Goal: Task Accomplishment & Management: Use online tool/utility

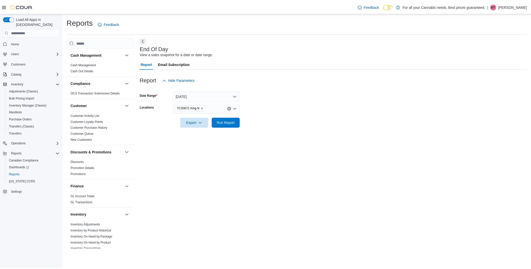
scroll to position [278, 0]
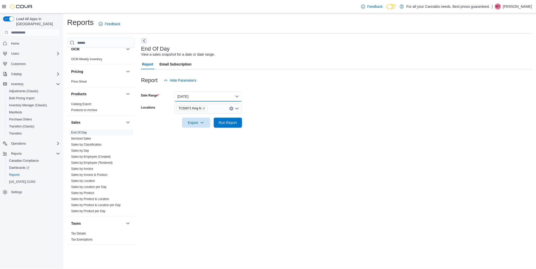
click at [215, 93] on button "[DATE]" at bounding box center [208, 97] width 68 height 10
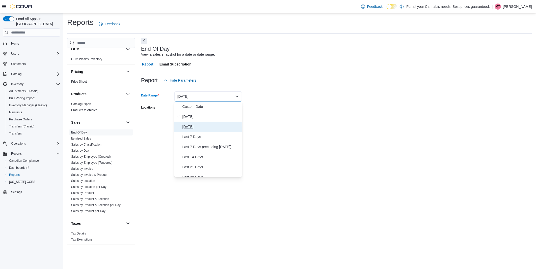
click at [193, 122] on button "[DATE]" at bounding box center [208, 127] width 68 height 10
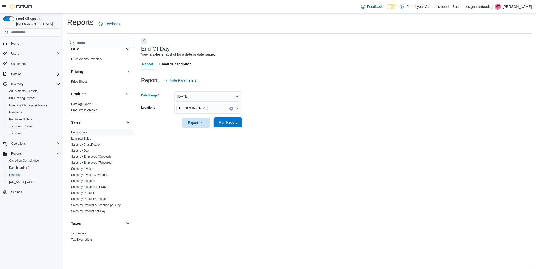
click at [226, 122] on span "Run Report" at bounding box center [228, 122] width 18 height 5
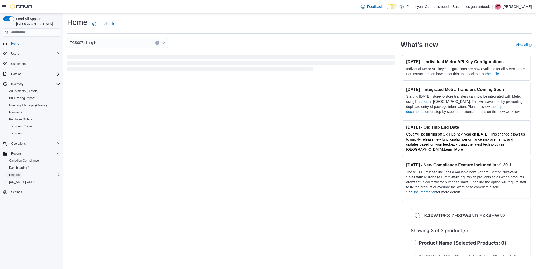
click at [16, 173] on span "Reports" at bounding box center [14, 175] width 11 height 4
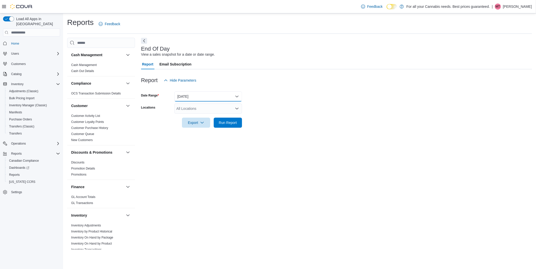
click at [201, 101] on button "[DATE]" at bounding box center [208, 97] width 68 height 10
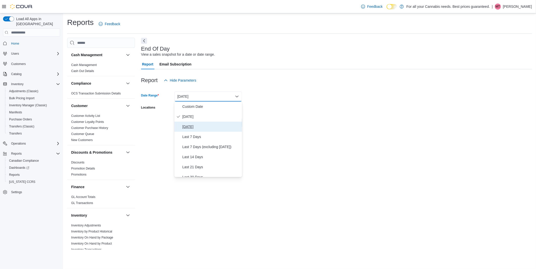
click at [201, 129] on span "[DATE]" at bounding box center [210, 127] width 57 height 6
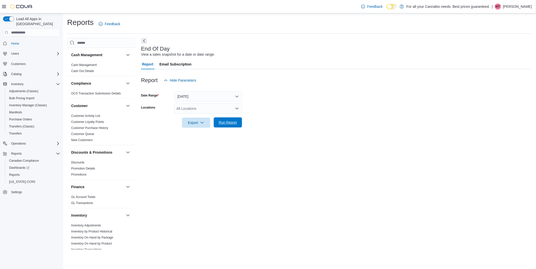
click at [221, 122] on span "Run Report" at bounding box center [228, 122] width 18 height 5
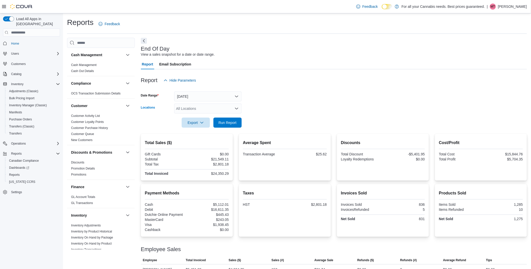
click at [202, 109] on div "All Locations" at bounding box center [208, 109] width 68 height 10
type input "**"
click at [202, 117] on span "TCS0071 King N" at bounding box center [201, 117] width 26 height 5
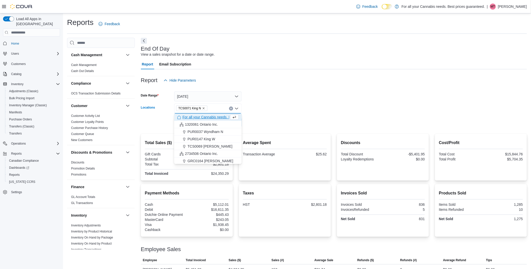
click at [275, 112] on form "Date Range Yesterday Locations TCS0071 King N Combo box. Selected. TCS0071 King…" at bounding box center [334, 106] width 386 height 42
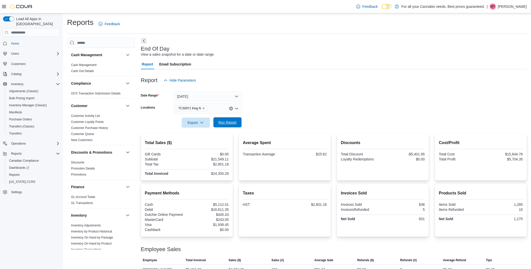
click at [228, 124] on span "Run Report" at bounding box center [228, 122] width 18 height 5
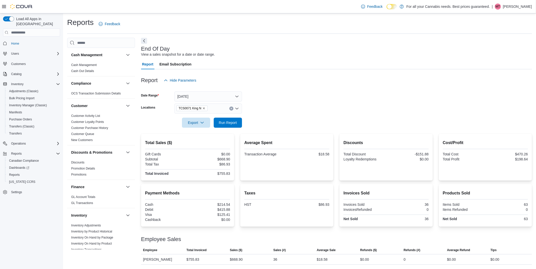
drag, startPoint x: 41, startPoint y: 232, endPoint x: 41, endPoint y: 229, distance: 3.3
click at [41, 232] on div "Load All Apps in New Hub Home Users Customers Catalog Inventory Adjustments (Cl…" at bounding box center [31, 142] width 63 height 258
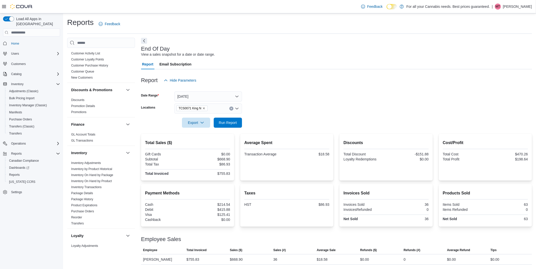
scroll to position [112, 0]
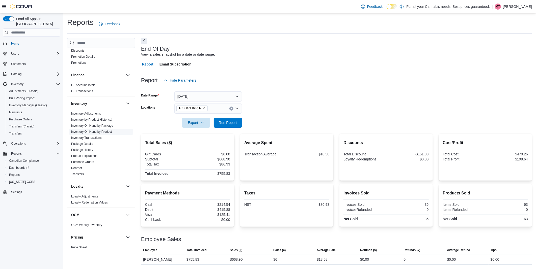
click at [99, 132] on link "Inventory On Hand by Product" at bounding box center [91, 132] width 41 height 4
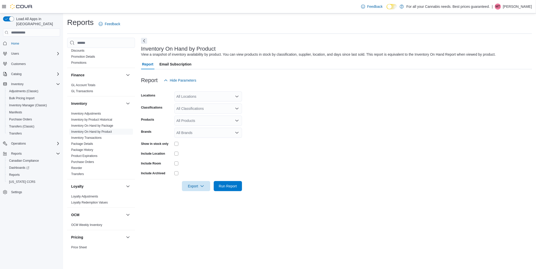
click at [198, 98] on div "All Locations" at bounding box center [208, 97] width 68 height 10
click at [200, 115] on button "TCS0071 King N" at bounding box center [208, 111] width 68 height 7
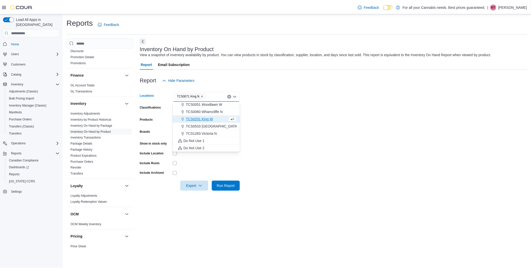
scroll to position [59, 0]
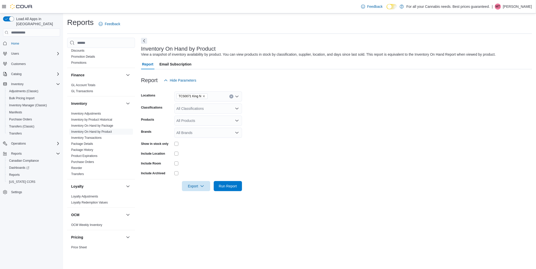
click at [276, 109] on form "Locations TCS0071 King N Classifications All Classifications Products All Produ…" at bounding box center [336, 138] width 391 height 106
click at [217, 110] on div "All Classifications" at bounding box center [208, 109] width 68 height 10
click at [200, 122] on span "Flower 1g" at bounding box center [192, 124] width 15 height 5
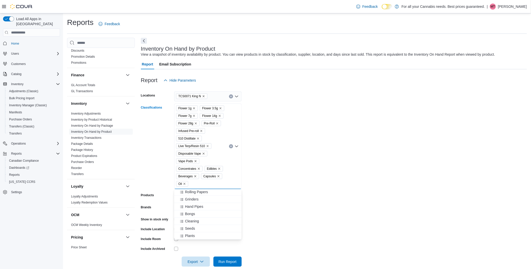
scroll to position [30, 0]
click at [312, 145] on form "Locations TCS0071 King N Classifications Flower 1g Flower 3.5g Flower 7g Flower…" at bounding box center [334, 176] width 386 height 182
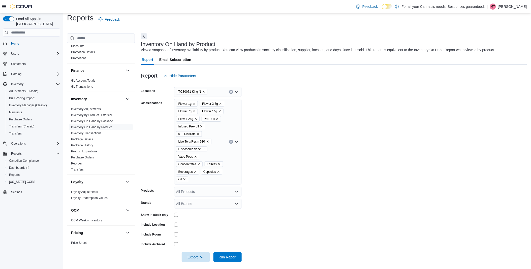
scroll to position [8, 0]
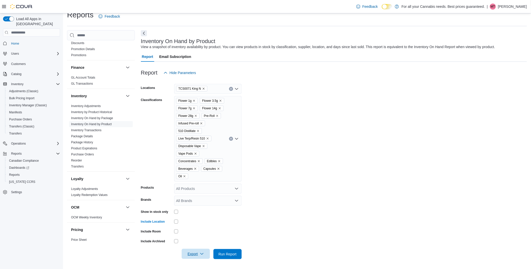
click at [200, 256] on icon "button" at bounding box center [202, 254] width 4 height 4
click at [198, 226] on span "Export to Excel" at bounding box center [196, 224] width 23 height 4
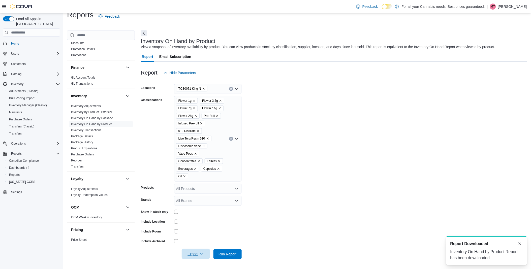
scroll to position [0, 0]
